Goal: Task Accomplishment & Management: Complete application form

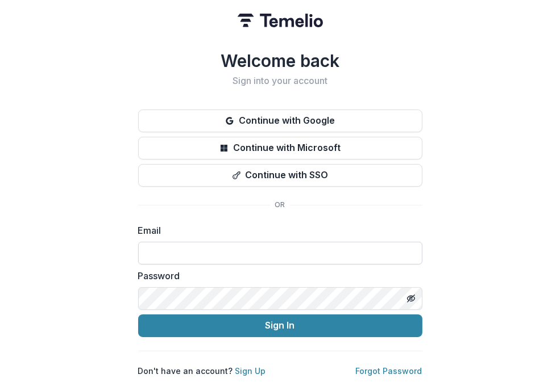
click at [249, 247] on input at bounding box center [280, 253] width 284 height 23
type input "**********"
click at [138, 315] on button "Sign In" at bounding box center [280, 326] width 284 height 23
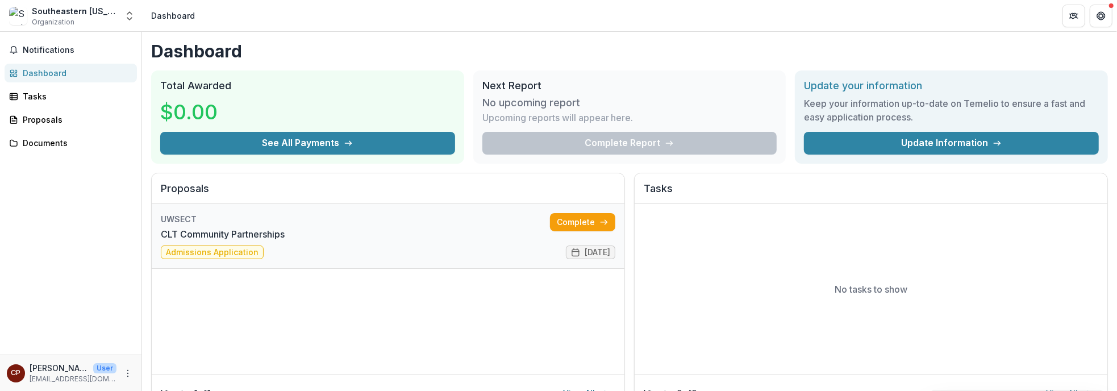
click at [285, 237] on link "CLT Community Partnerships" at bounding box center [223, 234] width 124 height 14
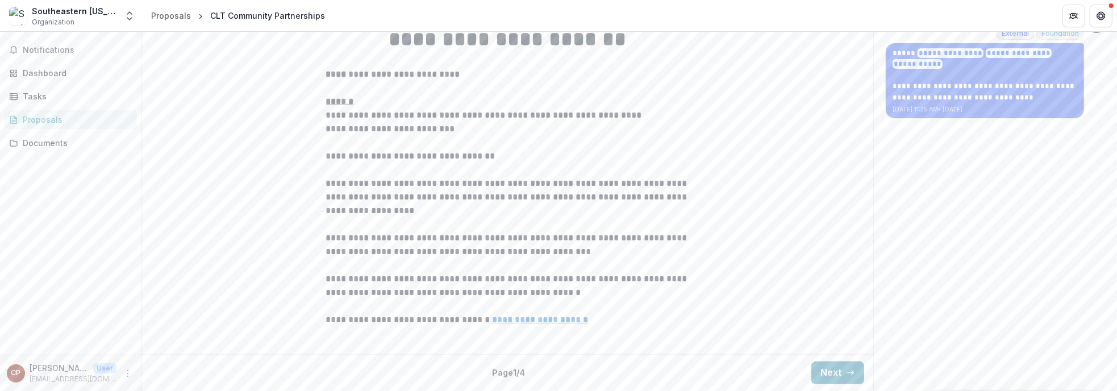
scroll to position [343, 0]
click at [816, 366] on button "Next" at bounding box center [837, 372] width 53 height 23
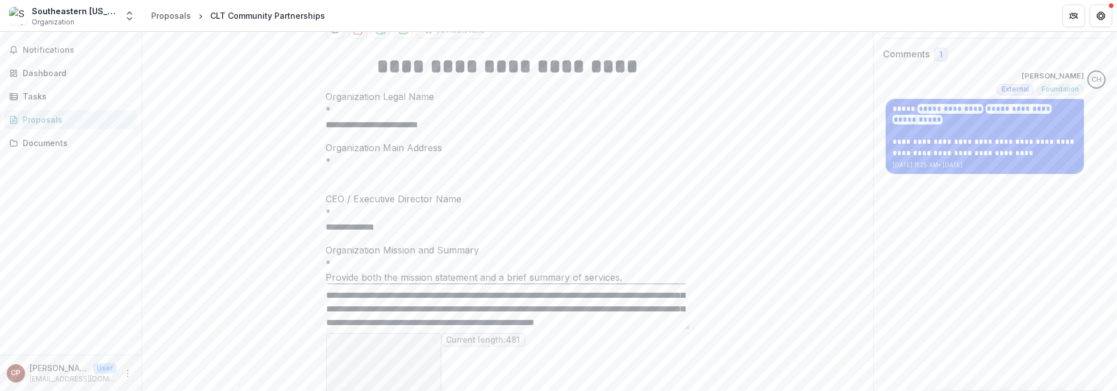
scroll to position [411, 0]
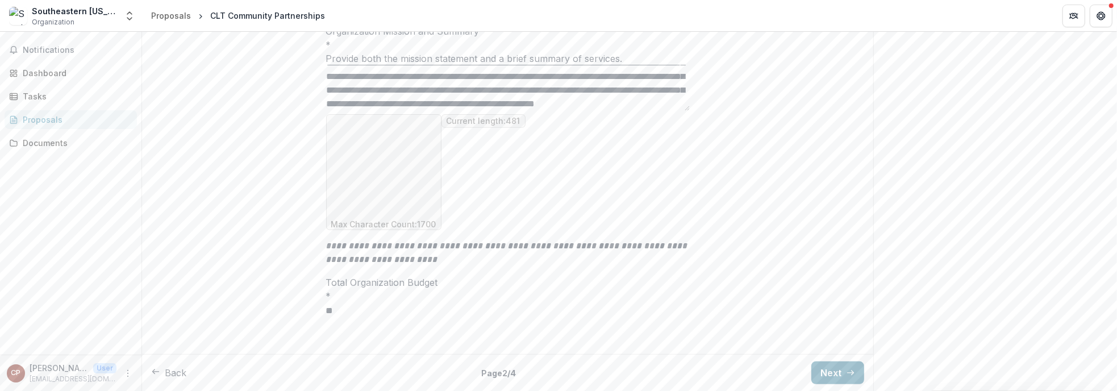
click at [829, 374] on button "Next" at bounding box center [837, 372] width 53 height 23
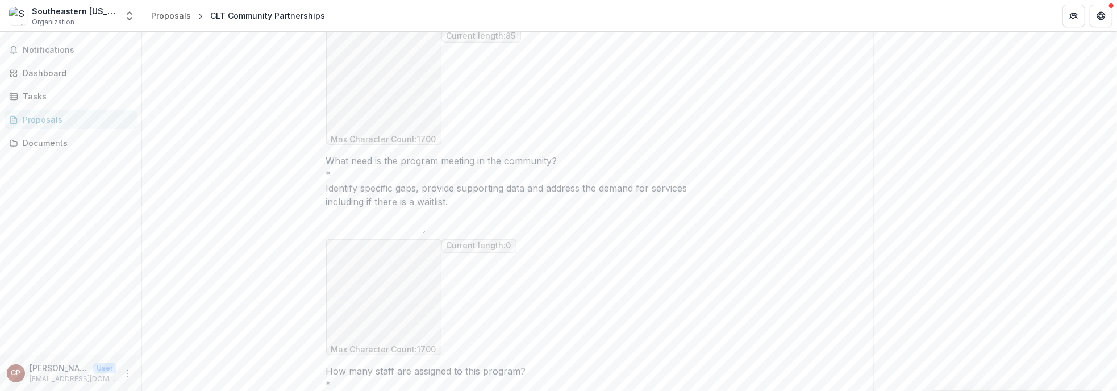
scroll to position [752, 0]
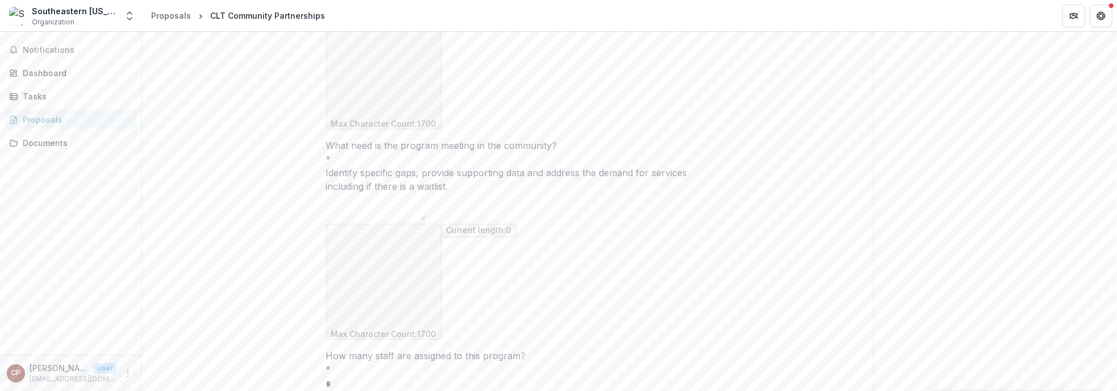
click at [360, 193] on textarea "What need is the program meeting in the community? *" at bounding box center [375, 206] width 99 height 27
type textarea "*"
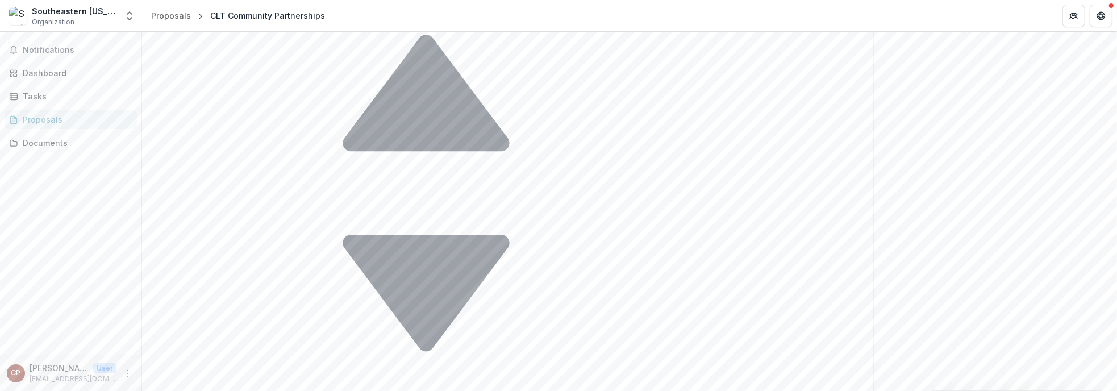
scroll to position [1206, 0]
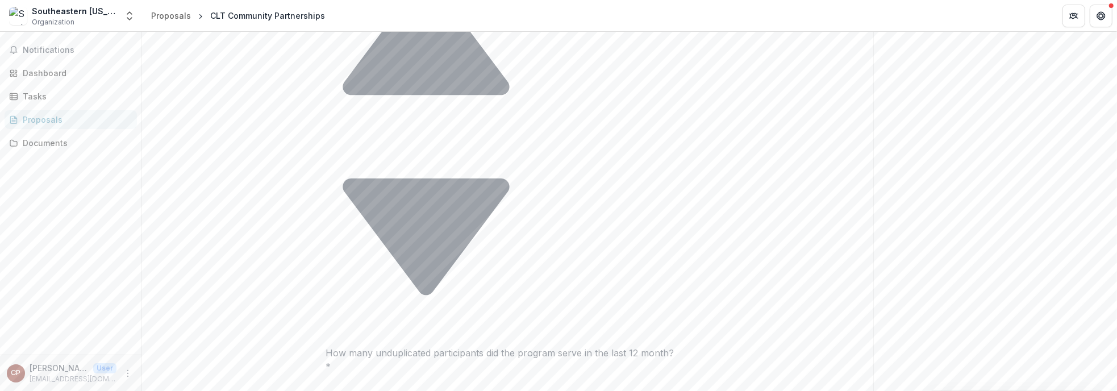
type textarea "**********"
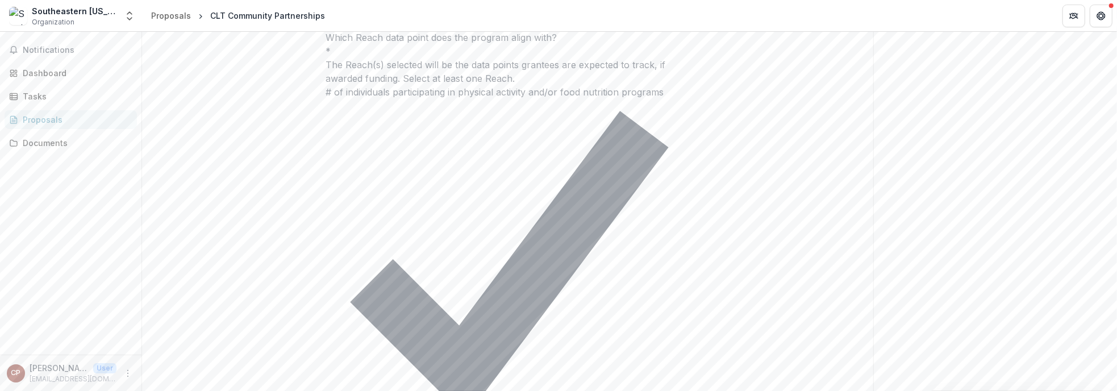
scroll to position [396, 0]
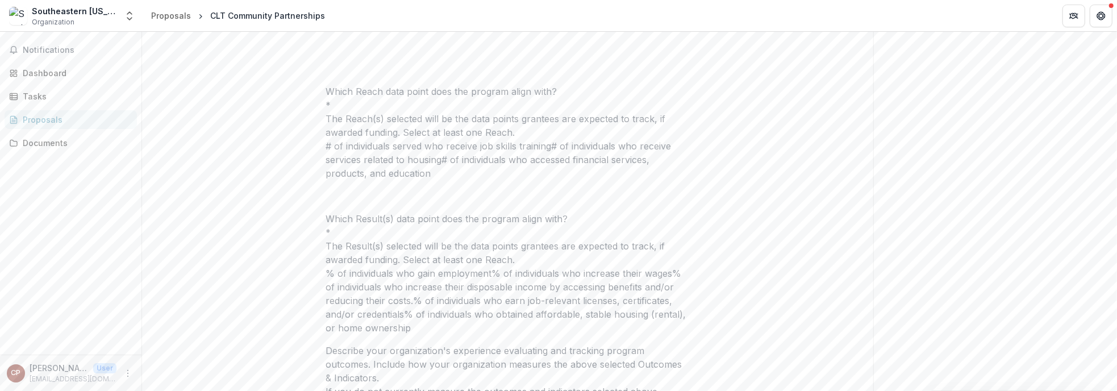
scroll to position [405, 0]
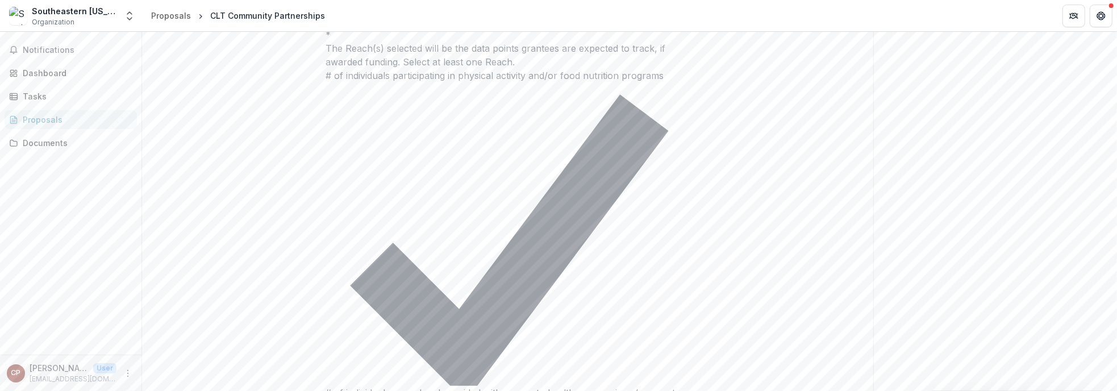
scroll to position [462, 0]
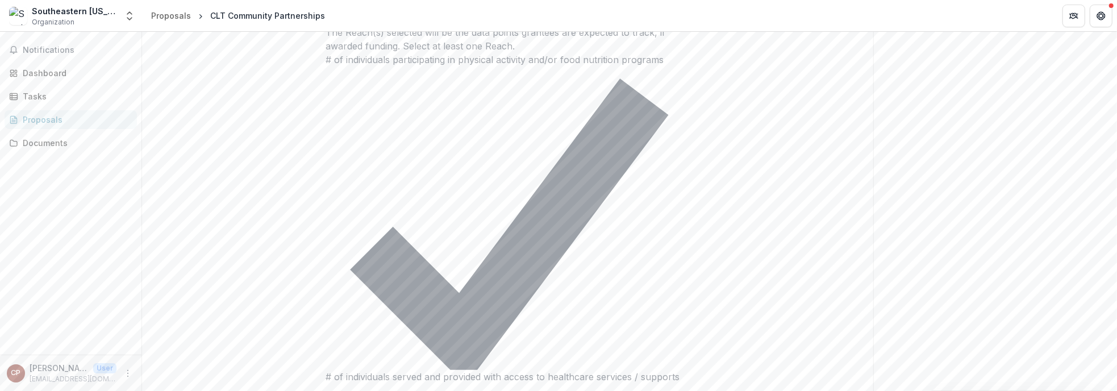
click at [372, 208] on polyline at bounding box center [508, 218] width 273 height 243
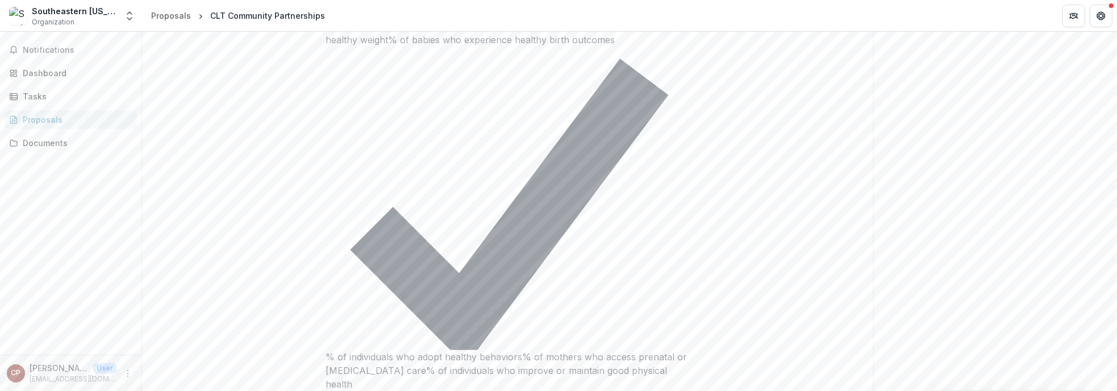
scroll to position [689, 0]
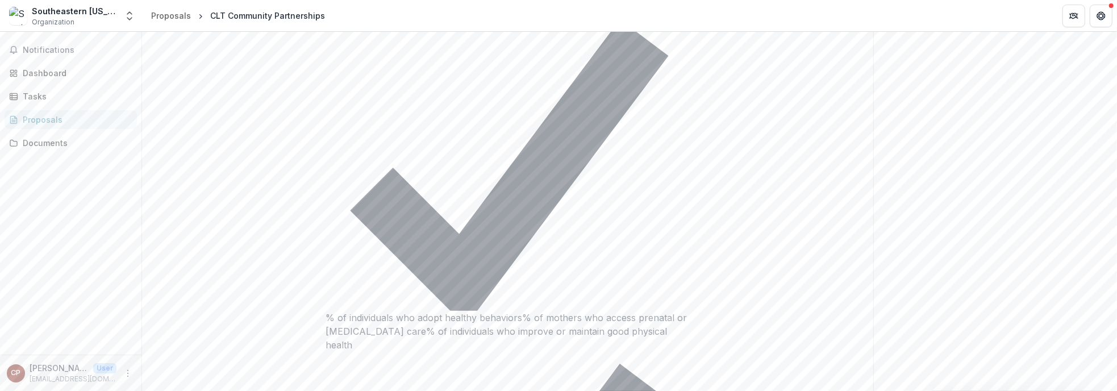
click at [372, 178] on polyline at bounding box center [508, 159] width 273 height 243
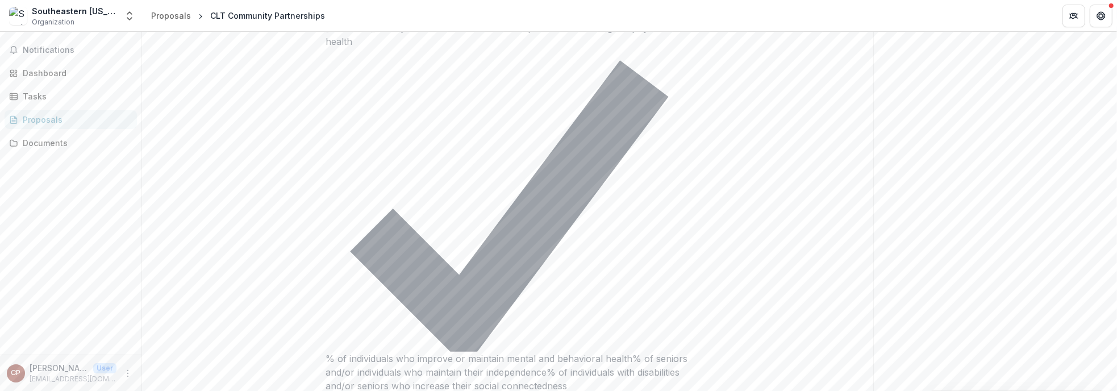
click at [330, 231] on icon at bounding box center [508, 199] width 364 height 303
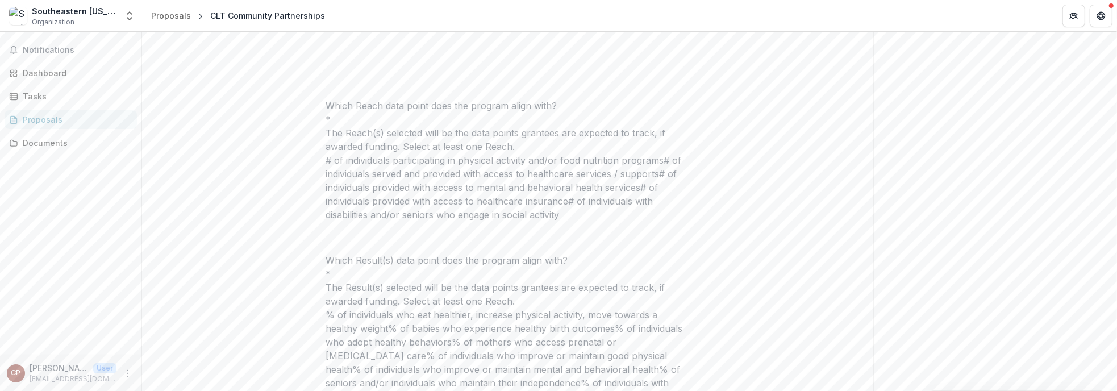
scroll to position [348, 0]
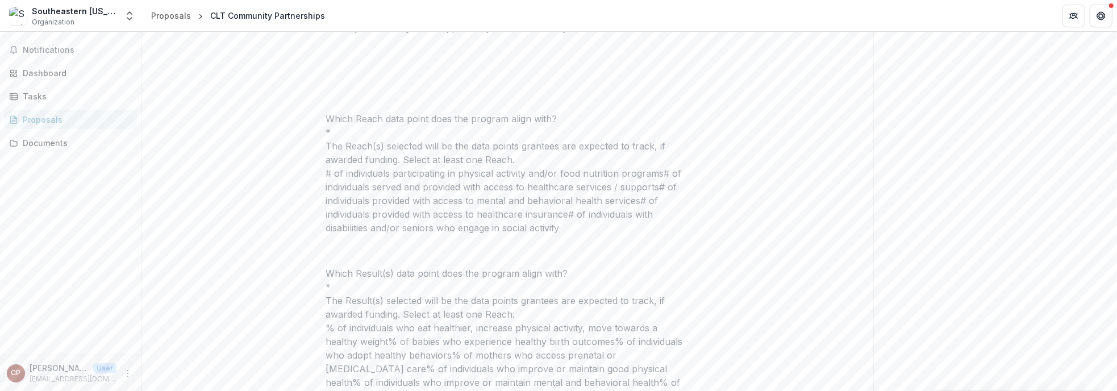
click at [491, 34] on span at bounding box center [491, 27] width 0 height 11
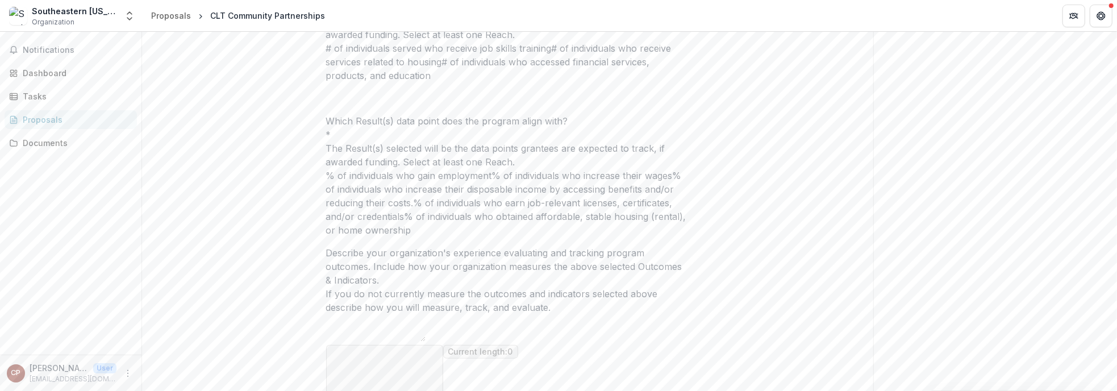
scroll to position [519, 0]
click at [552, 54] on span at bounding box center [552, 48] width 0 height 11
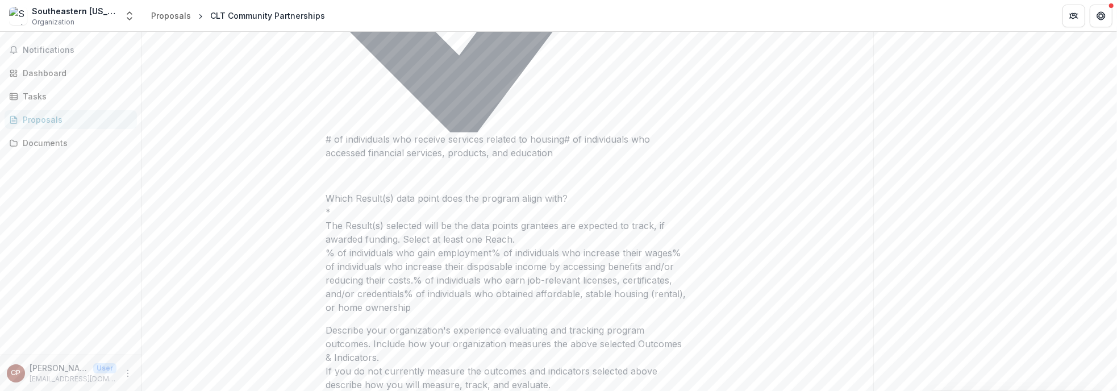
scroll to position [746, 0]
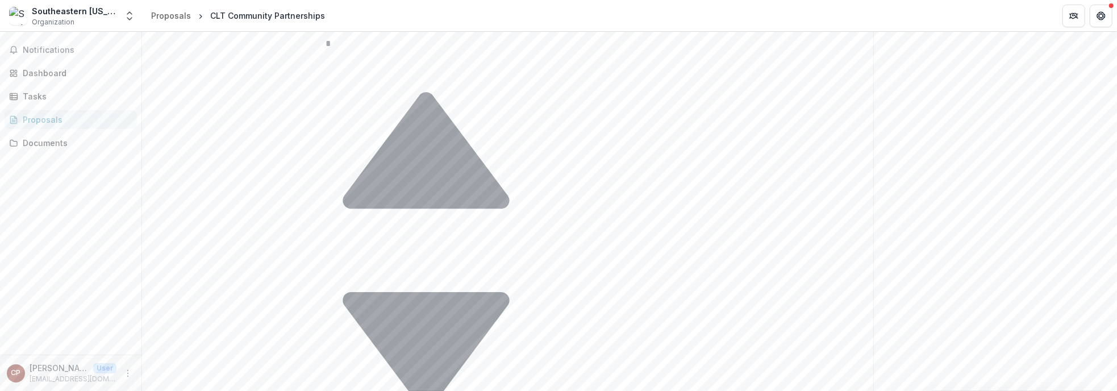
scroll to position [57, 0]
drag, startPoint x: 537, startPoint y: 136, endPoint x: 332, endPoint y: 131, distance: 205.7
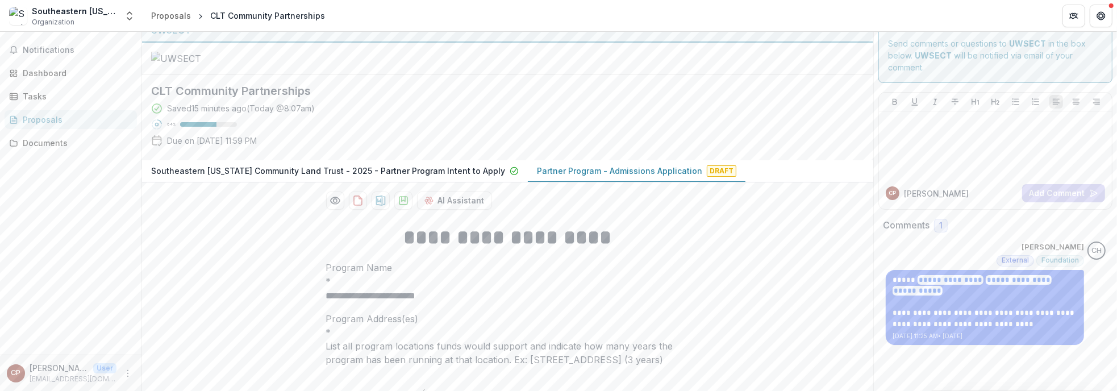
scroll to position [0, 0]
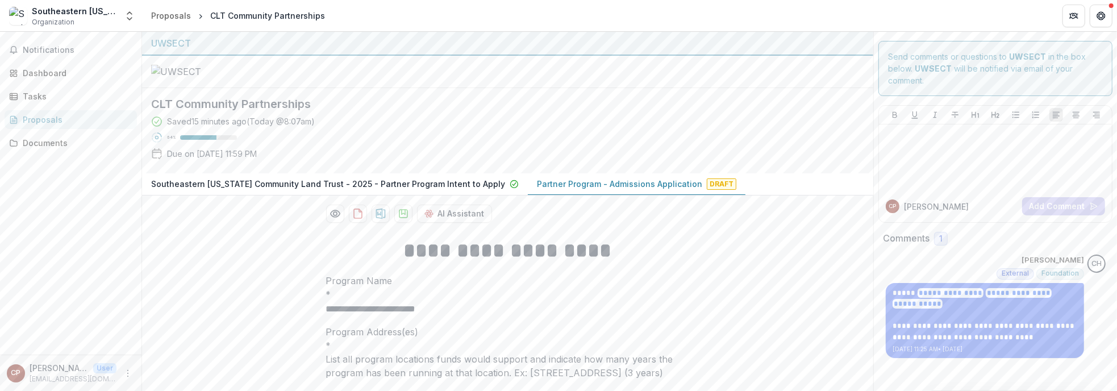
click at [374, 164] on div "Saved 15 minutes ago ( [DATE] @ 8:07am ) 64 % Due on [DATE] 11:59 PM" at bounding box center [498, 139] width 695 height 49
click at [370, 164] on div "Saved 15 minutes ago ( [DATE] @ 8:07am ) 64 % Due on [DATE] 11:59 PM" at bounding box center [498, 139] width 695 height 49
